Goal: Task Accomplishment & Management: Manage account settings

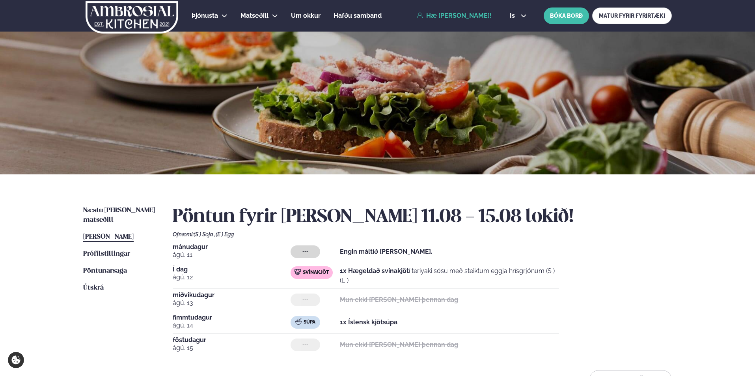
click at [447, 17] on link "Hæ [PERSON_NAME]!" at bounding box center [453, 15] width 75 height 7
click at [124, 208] on span "Næstu [PERSON_NAME] matseðill" at bounding box center [119, 215] width 72 height 16
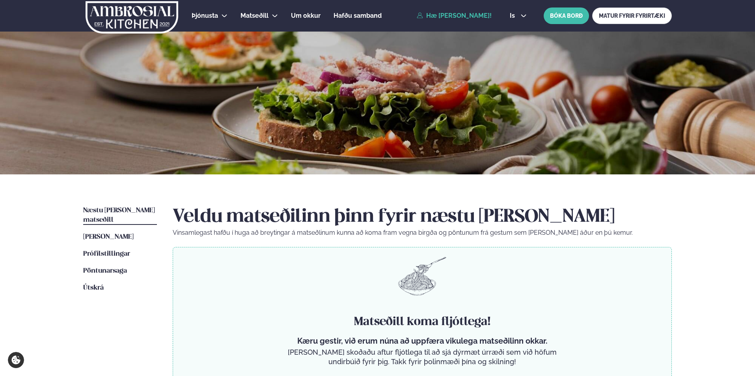
click at [472, 16] on link "Hæ [PERSON_NAME]!" at bounding box center [453, 15] width 75 height 7
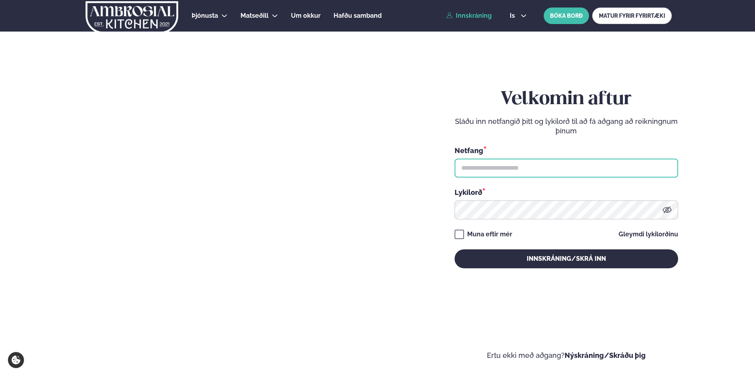
type input "**********"
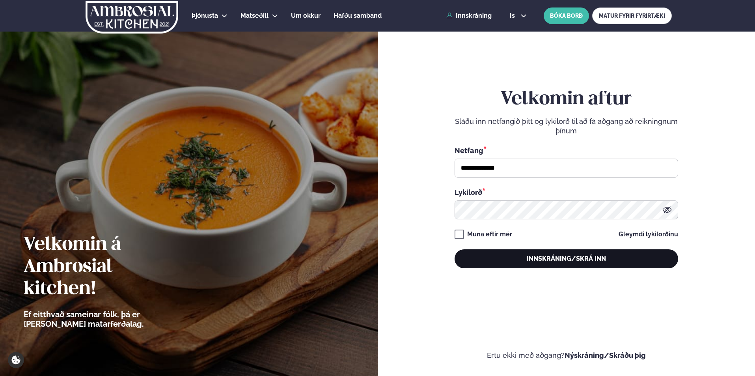
click at [524, 251] on button "Innskráning/Skrá inn" at bounding box center [565, 258] width 223 height 19
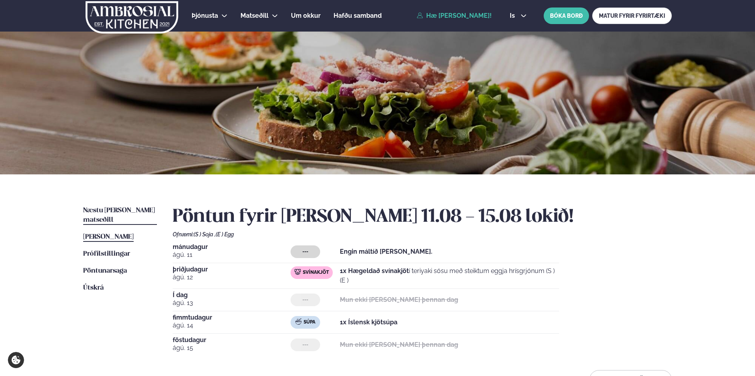
click at [125, 208] on span "Næstu [PERSON_NAME] matseðill" at bounding box center [119, 215] width 72 height 16
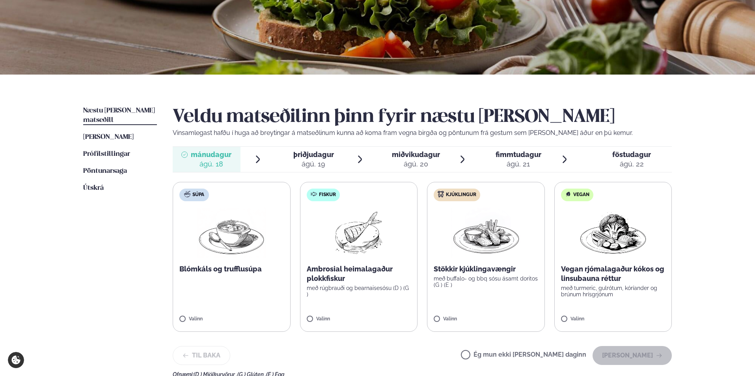
scroll to position [118, 0]
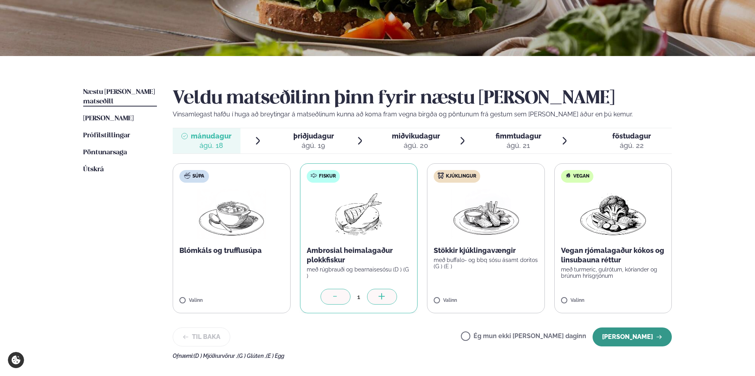
click at [632, 338] on button "[PERSON_NAME]" at bounding box center [631, 336] width 79 height 19
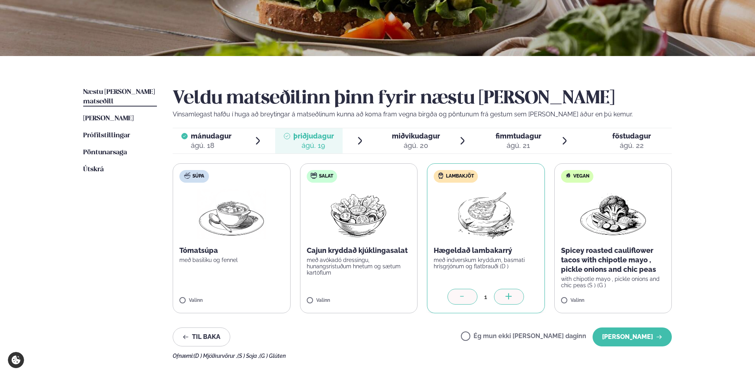
click at [437, 301] on div "1" at bounding box center [485, 296] width 104 height 16
click at [626, 336] on button "[PERSON_NAME]" at bounding box center [631, 336] width 79 height 19
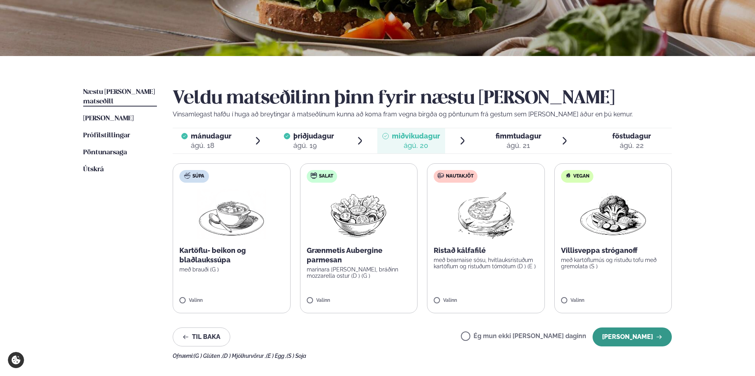
click at [621, 337] on button "[PERSON_NAME]" at bounding box center [631, 336] width 79 height 19
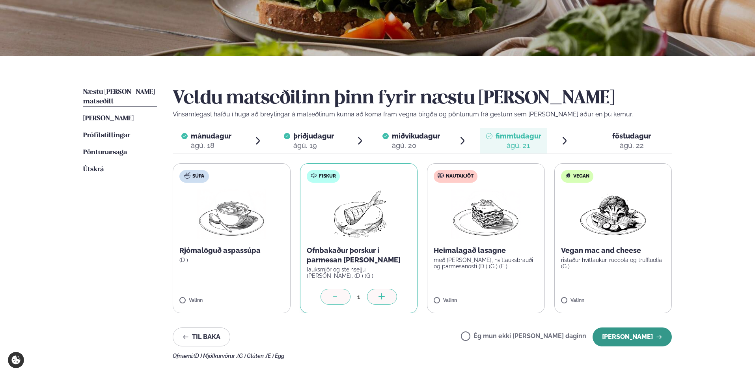
click at [630, 332] on button "[PERSON_NAME]" at bounding box center [631, 336] width 79 height 19
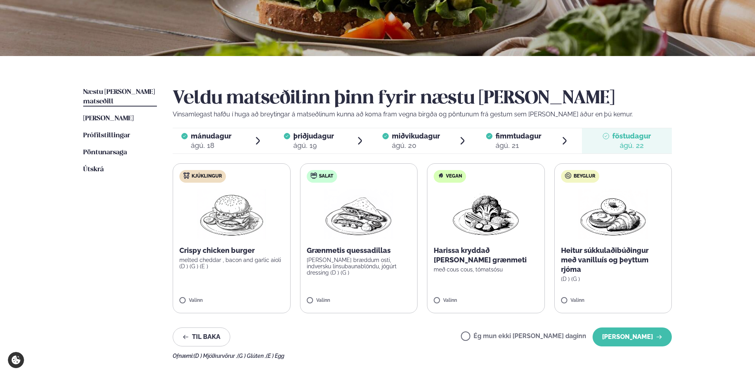
click at [121, 91] on span "Næstu [PERSON_NAME] matseðill" at bounding box center [119, 97] width 72 height 16
click at [628, 334] on button "[PERSON_NAME]" at bounding box center [631, 336] width 79 height 19
